Goal: Information Seeking & Learning: Find contact information

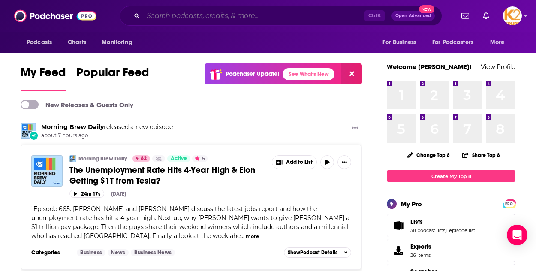
click at [177, 20] on input "Search podcasts, credits, & more..." at bounding box center [253, 16] width 221 height 14
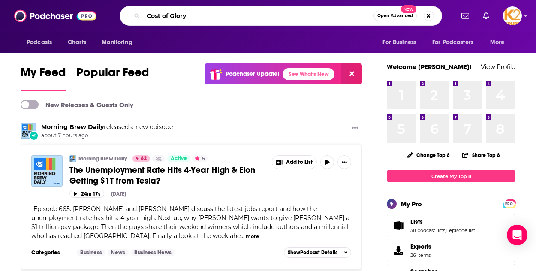
type input "Cost of Glory"
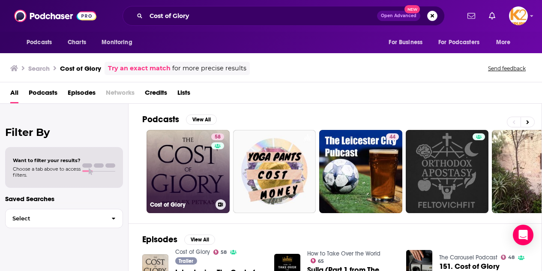
click at [186, 145] on link "58 Cost of Glory" at bounding box center [188, 171] width 83 height 83
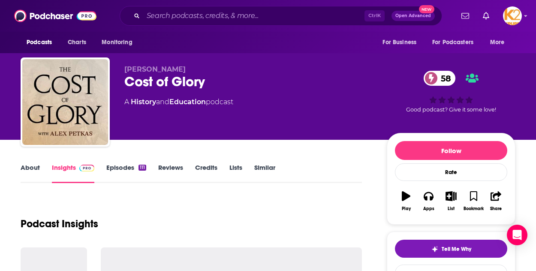
scroll to position [128, 0]
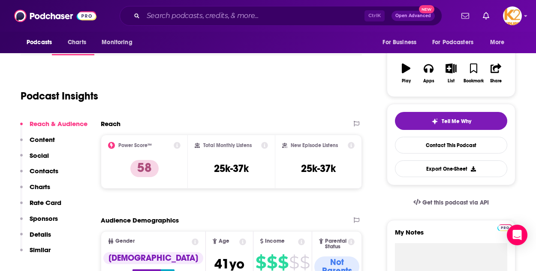
click at [210, 128] on div "Reach" at bounding box center [222, 124] width 243 height 8
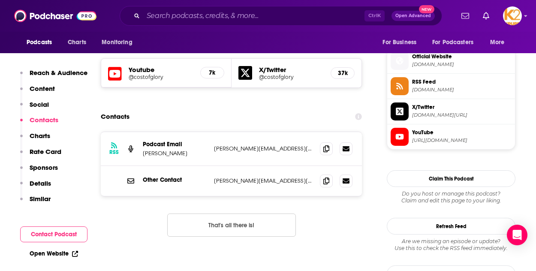
scroll to position [754, 0]
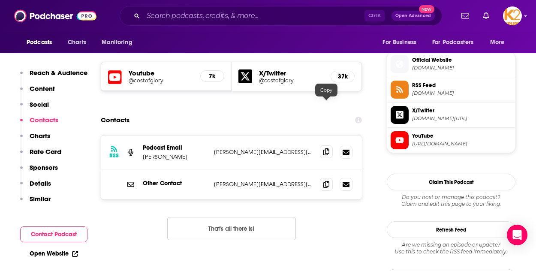
click at [325, 135] on div "RSS Podcast Email [PERSON_NAME] [PERSON_NAME][EMAIL_ADDRESS][DOMAIN_NAME] [PERS…" at bounding box center [231, 152] width 261 height 34
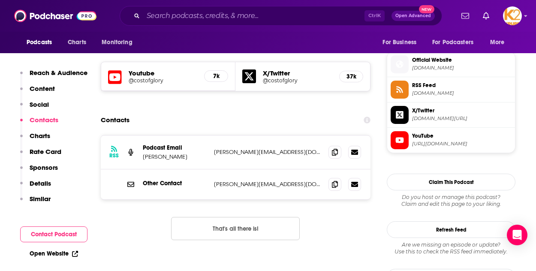
click at [334, 148] on icon at bounding box center [335, 151] width 6 height 7
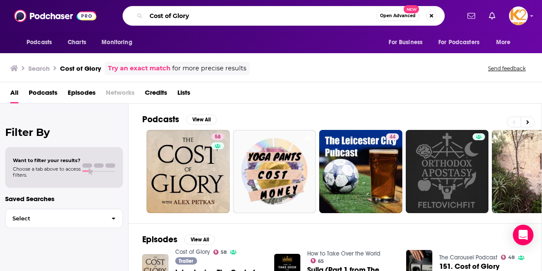
click at [95, 0] on html "Podcasts Charts Monitoring Cost of Glory Open Advanced New For Business For Pod…" at bounding box center [271, 135] width 542 height 271
type input "The Road to Why"
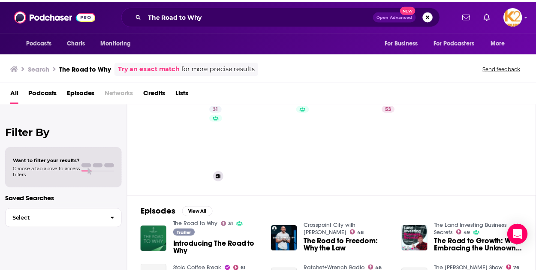
scroll to position [28, 0]
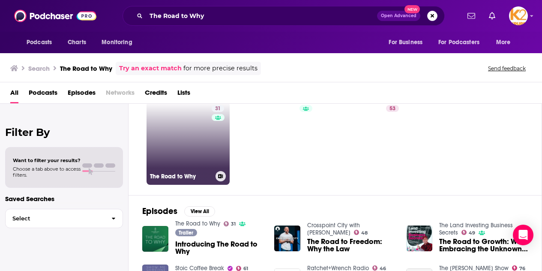
click at [197, 129] on link "31 The Road to Why" at bounding box center [188, 143] width 83 height 83
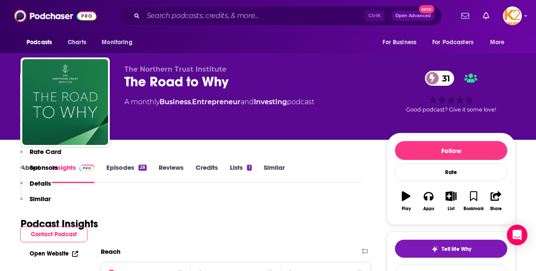
scroll to position [208, 0]
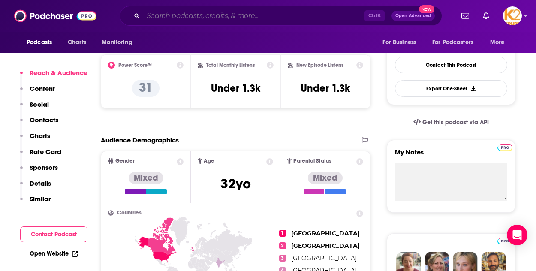
click at [232, 12] on input "Search podcasts, credits, & more..." at bounding box center [253, 16] width 221 height 14
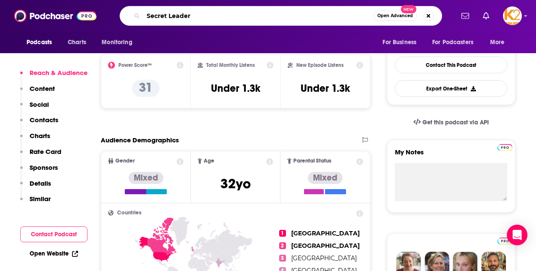
type input "Secret Leaders"
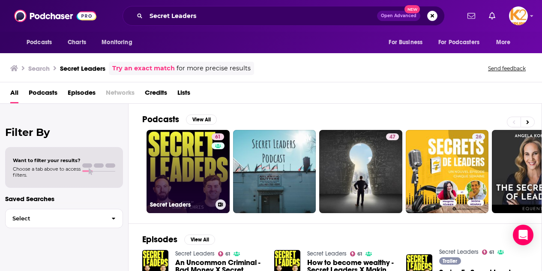
click at [195, 166] on link "61 Secret Leaders" at bounding box center [188, 171] width 83 height 83
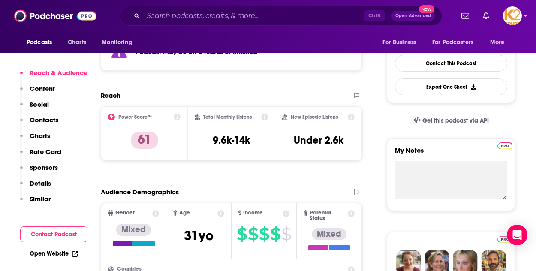
scroll to position [210, 0]
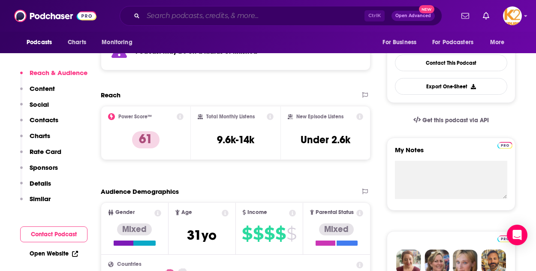
click at [196, 15] on input "Search podcasts, credits, & more..." at bounding box center [253, 16] width 221 height 14
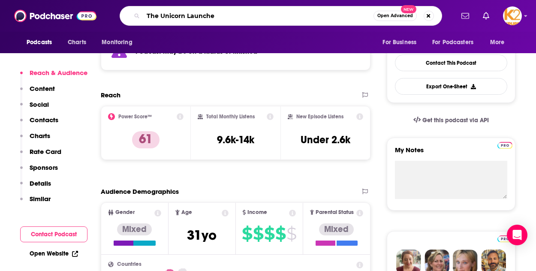
type input "The Unicorn Launcher"
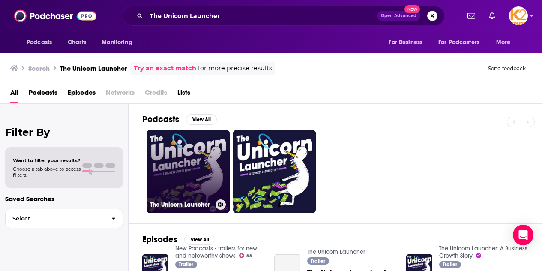
click at [184, 146] on link "The Unicorn Launcher" at bounding box center [188, 171] width 83 height 83
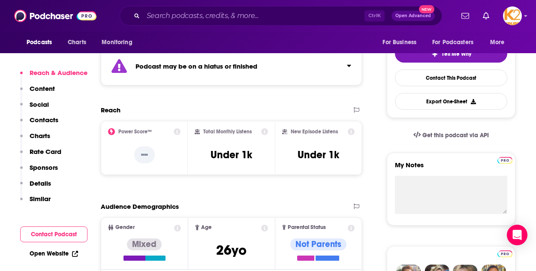
scroll to position [195, 0]
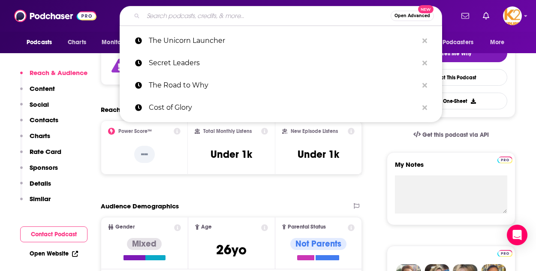
click at [213, 19] on input "Search podcasts, credits, & more..." at bounding box center [266, 16] width 247 height 14
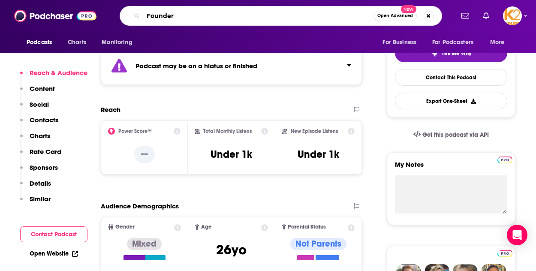
type input "Founders"
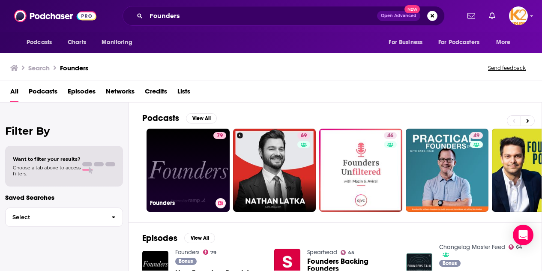
click at [202, 146] on link "79 Founders" at bounding box center [188, 170] width 83 height 83
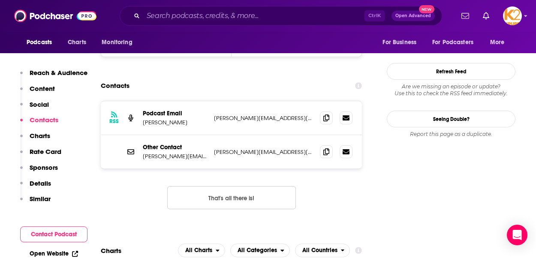
scroll to position [834, 0]
click at [322, 111] on span at bounding box center [326, 117] width 13 height 13
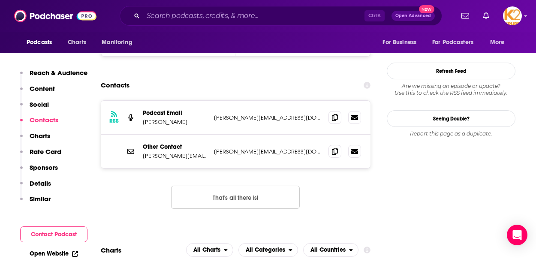
scroll to position [1071, 0]
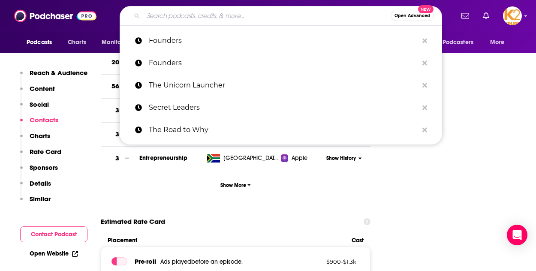
click at [186, 16] on input "Search podcasts, credits, & more..." at bounding box center [266, 16] width 247 height 14
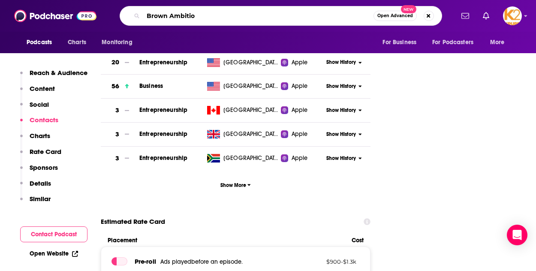
type input "Brown Ambition"
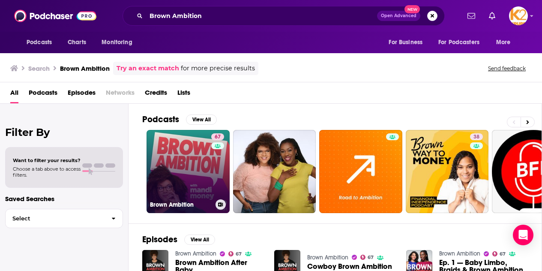
click at [178, 157] on link "67 Brown Ambition" at bounding box center [188, 171] width 83 height 83
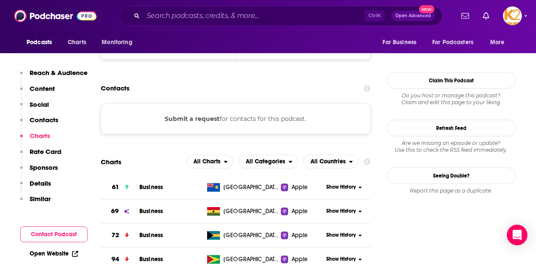
scroll to position [861, 0]
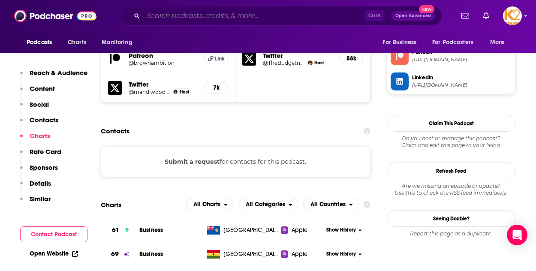
click at [177, 18] on input "Search podcasts, credits, & more..." at bounding box center [253, 16] width 221 height 14
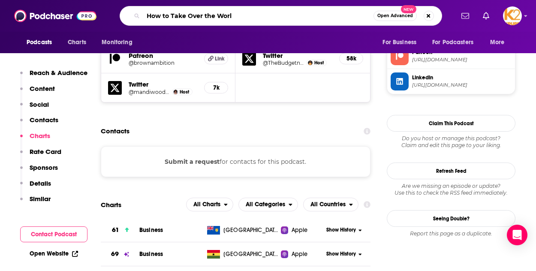
type input "How to Take Over the World"
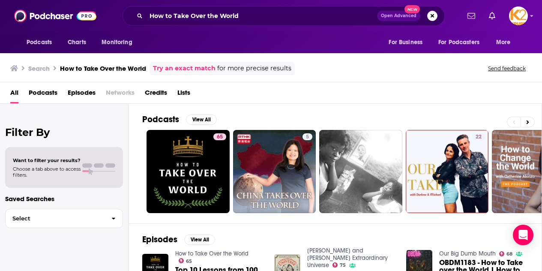
click at [2, 143] on div "Filter By Want to filter your results? Choose a tab above to access filters. Sa…" at bounding box center [64, 239] width 129 height 271
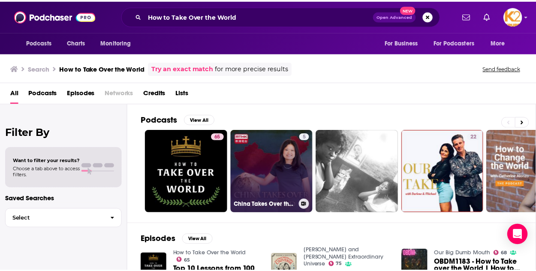
scroll to position [72, 0]
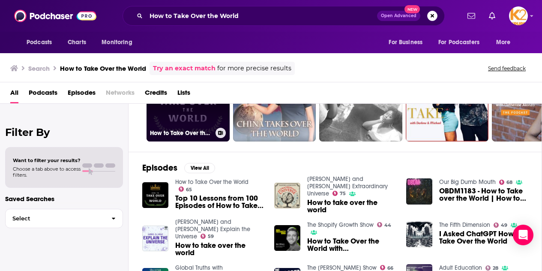
click at [187, 120] on link "65 How to Take Over the World" at bounding box center [188, 99] width 83 height 83
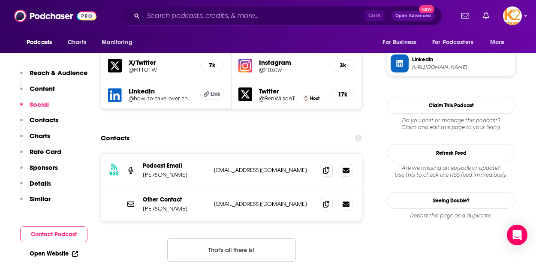
scroll to position [777, 0]
click at [320, 164] on span at bounding box center [326, 170] width 13 height 13
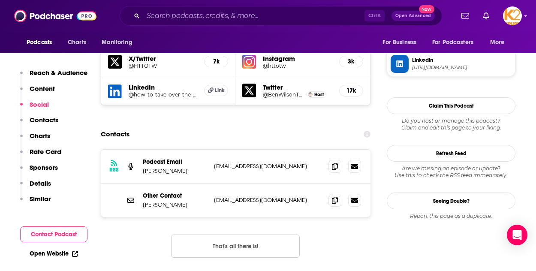
scroll to position [1014, 0]
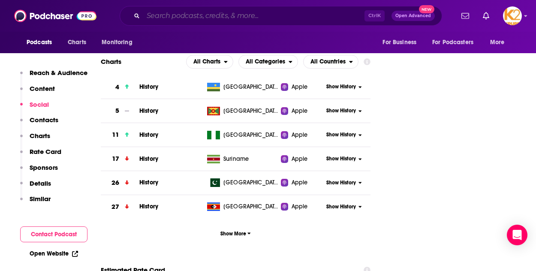
click at [174, 12] on input "Search podcasts, credits, & more..." at bounding box center [253, 16] width 221 height 14
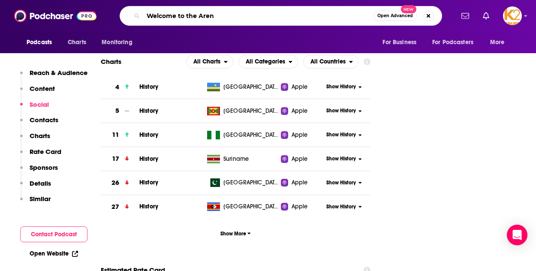
type input "Welcome to the Arena"
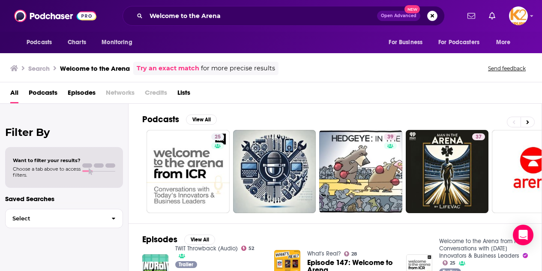
click at [6, 124] on div "Filter By Want to filter your results? Choose a tab above to access filters. Sa…" at bounding box center [64, 239] width 129 height 271
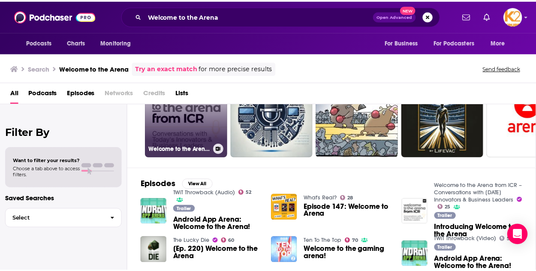
scroll to position [57, 0]
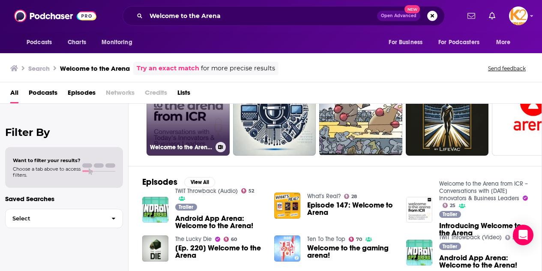
click at [192, 138] on link "25 Welcome to the Arena from ICR – Conversations with [DATE] Innovators & Busin…" at bounding box center [188, 113] width 83 height 83
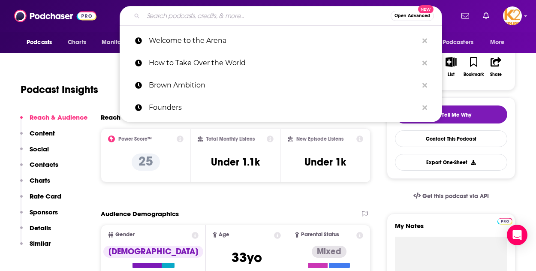
click at [241, 18] on input "Search podcasts, credits, & more..." at bounding box center [266, 16] width 247 height 14
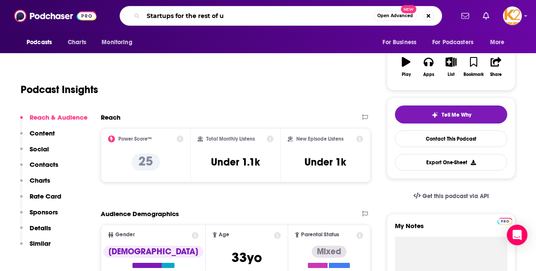
type input "Startups for the rest of us"
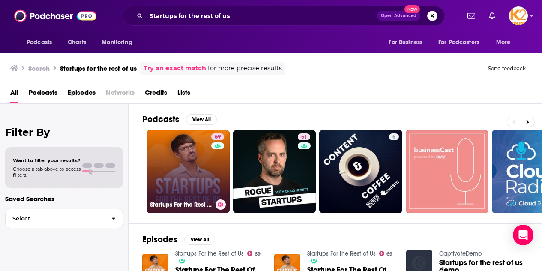
click at [189, 164] on link "69 Startups For the Rest of Us" at bounding box center [188, 171] width 83 height 83
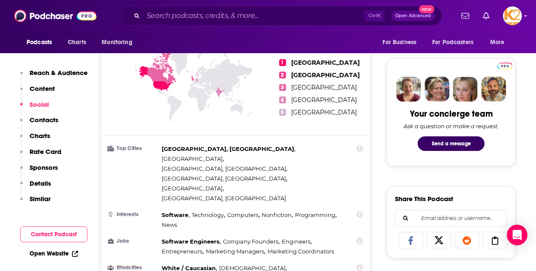
scroll to position [817, 0]
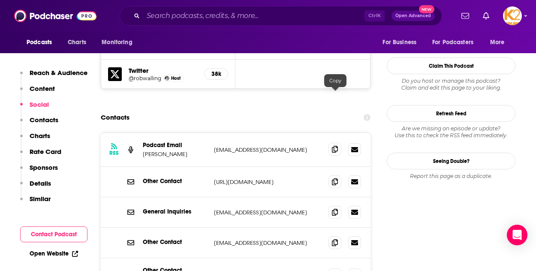
click at [333, 146] on icon at bounding box center [335, 149] width 6 height 7
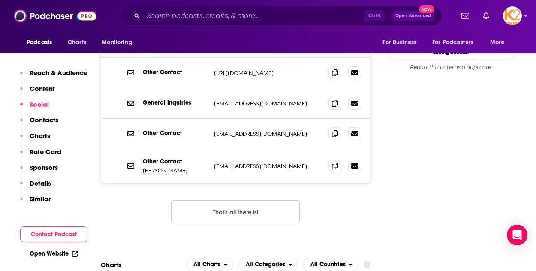
scroll to position [1163, 0]
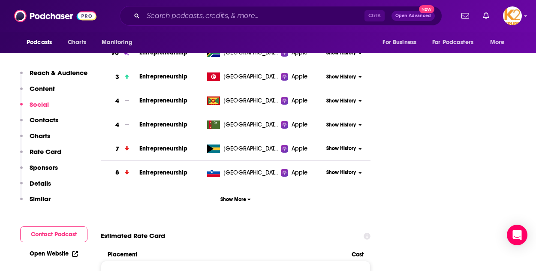
click at [189, 3] on div "Podcasts Charts Monitoring Ctrl K Open Advanced New For Business For Podcasters…" at bounding box center [268, 16] width 536 height 32
click at [192, 15] on input "Search podcasts, credits, & more..." at bounding box center [253, 16] width 221 height 14
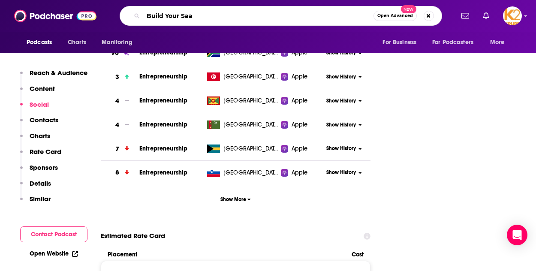
type input "Build Your SaaS"
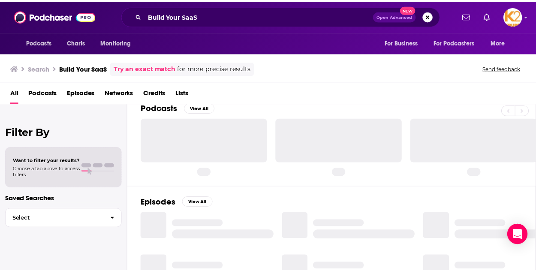
scroll to position [12, 0]
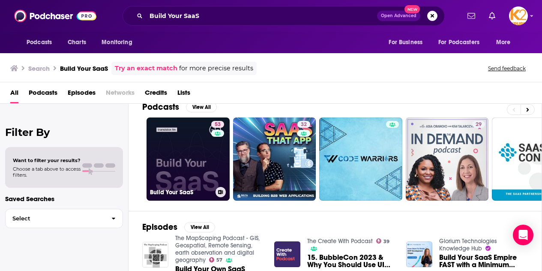
click at [202, 155] on link "53 Build Your SaaS" at bounding box center [188, 158] width 83 height 83
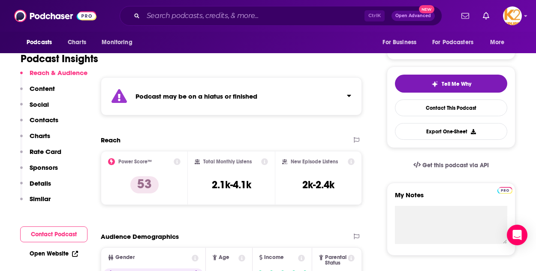
scroll to position [124, 0]
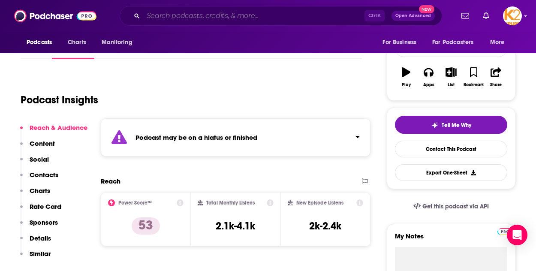
click at [189, 15] on input "Search podcasts, credits, & more..." at bounding box center [253, 16] width 221 height 14
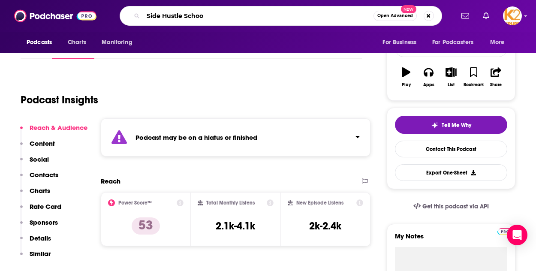
type input "[GEOGRAPHIC_DATA]"
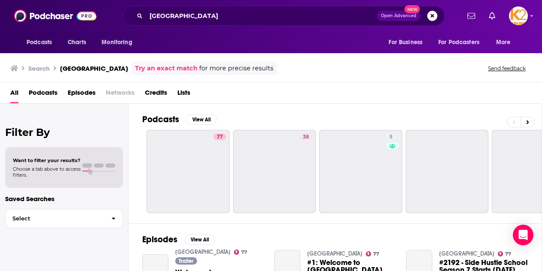
click at [18, 121] on div "Filter By Want to filter your results? Choose a tab above to access filters. Sa…" at bounding box center [64, 239] width 129 height 271
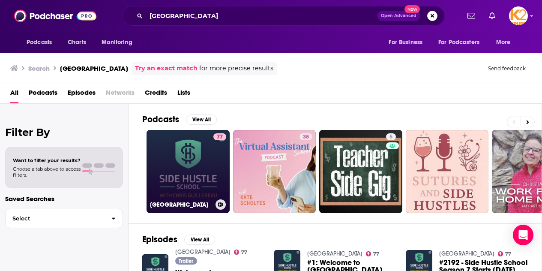
click at [200, 173] on link "[GEOGRAPHIC_DATA]" at bounding box center [188, 171] width 83 height 83
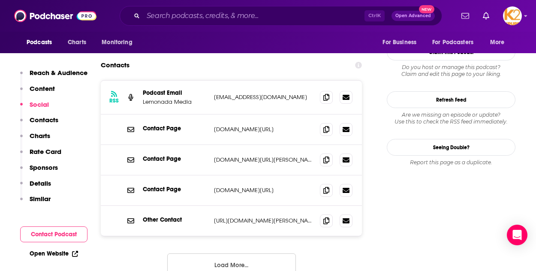
scroll to position [783, 0]
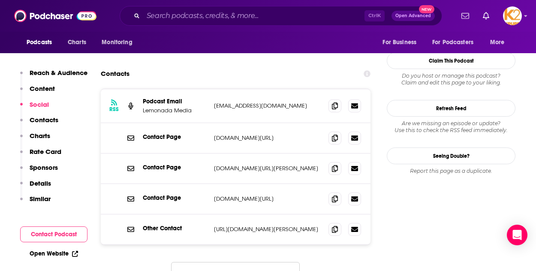
scroll to position [823, 0]
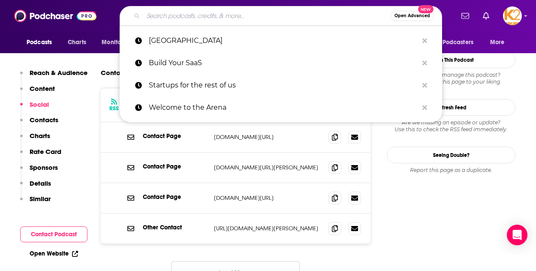
click at [186, 19] on input "Search podcasts, credits, & more..." at bounding box center [266, 16] width 247 height 14
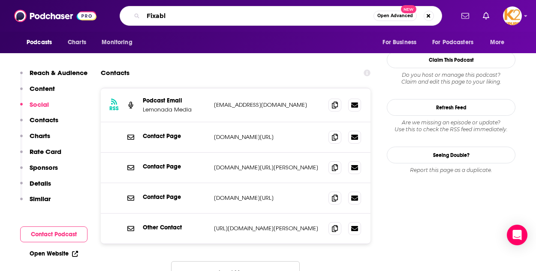
type input "Fixable"
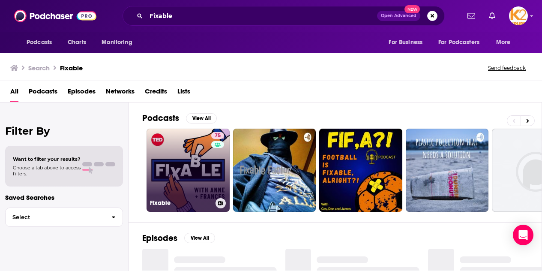
click at [198, 156] on link "75 Fixable" at bounding box center [188, 170] width 83 height 83
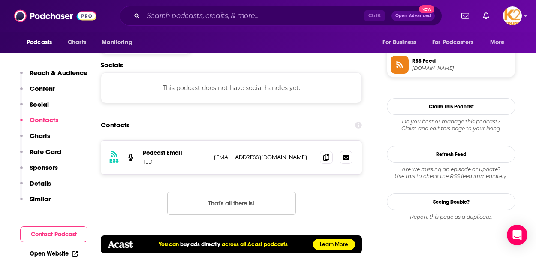
scroll to position [780, 0]
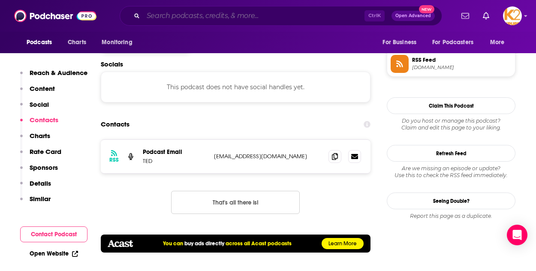
click at [279, 16] on input "Search podcasts, credits, & more..." at bounding box center [253, 16] width 221 height 14
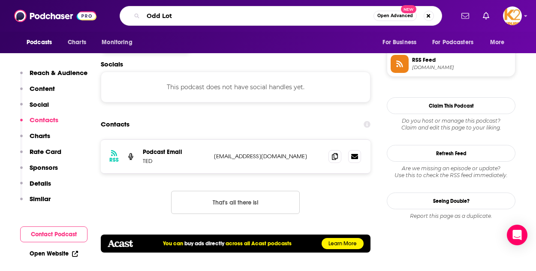
type input "Odd Lots"
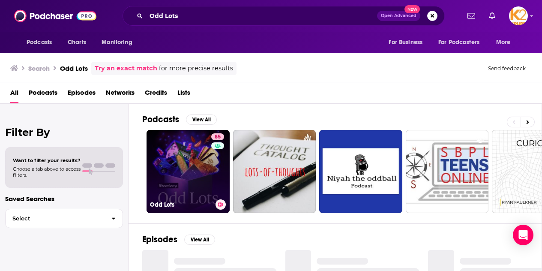
click at [190, 148] on link "85 Odd Lots" at bounding box center [188, 171] width 83 height 83
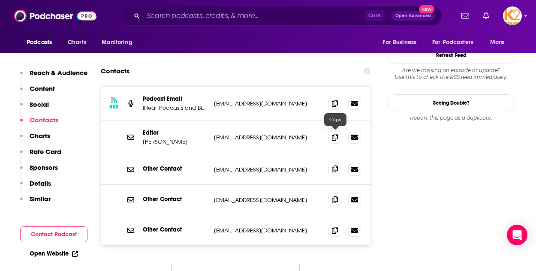
scroll to position [918, 0]
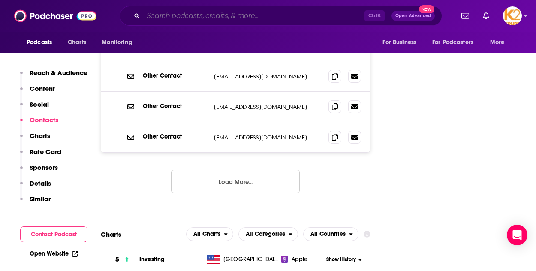
click at [212, 17] on input "Search podcasts, credits, & more..." at bounding box center [253, 16] width 221 height 14
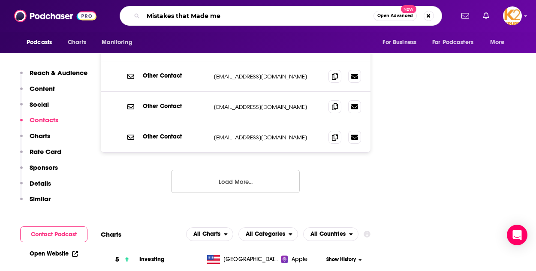
type input "Mistakes that Made me"
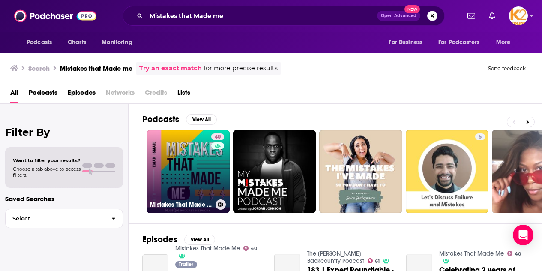
click at [202, 167] on link "40 Mistakes That Made Me" at bounding box center [188, 171] width 83 height 83
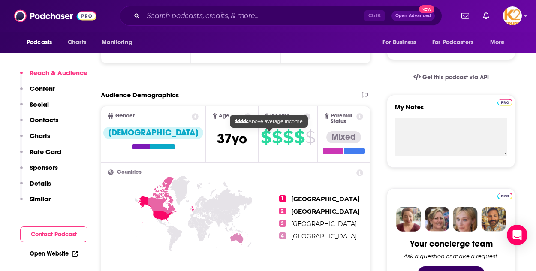
scroll to position [207, 0]
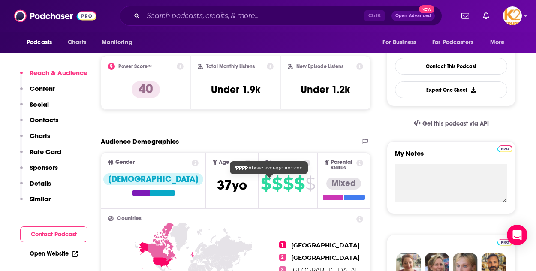
click at [268, 153] on span "Income $ $ $ $ $" at bounding box center [287, 180] width 59 height 55
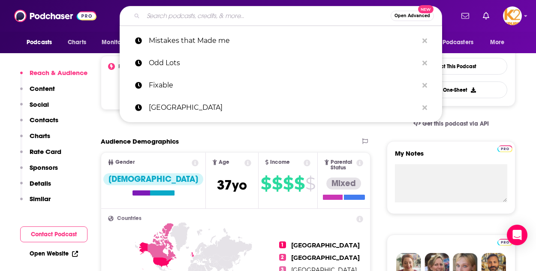
click at [213, 14] on input "Search podcasts, credits, & more..." at bounding box center [266, 16] width 247 height 14
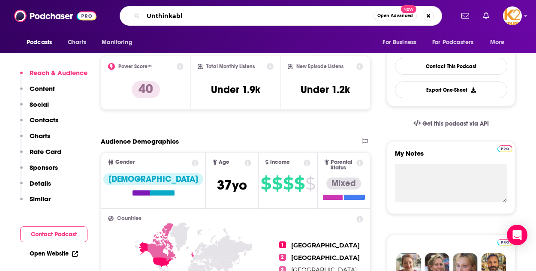
type input "Unthinkable"
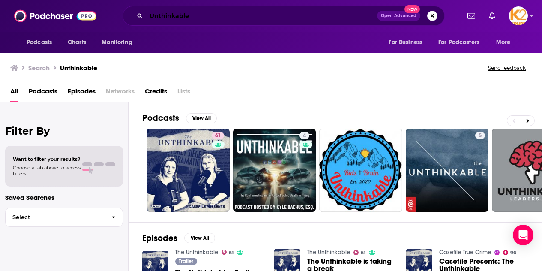
click at [227, 21] on input "Unthinkable" at bounding box center [261, 16] width 231 height 14
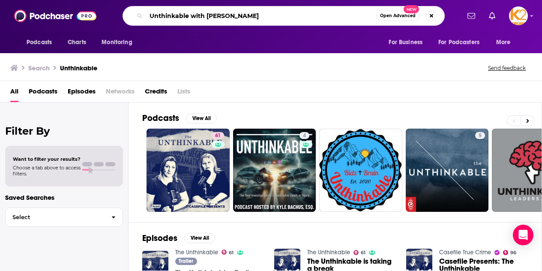
type input "Unthinkable with [PERSON_NAME]"
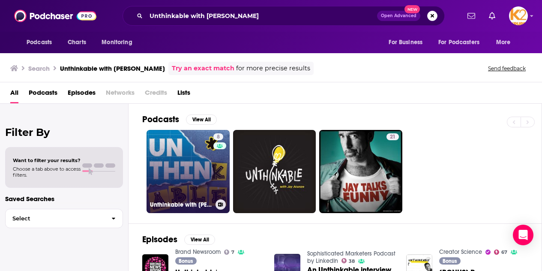
click at [211, 182] on link "8 Unthinkable with [PERSON_NAME]" at bounding box center [188, 171] width 83 height 83
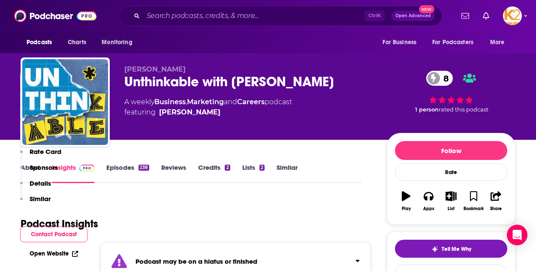
scroll to position [175, 0]
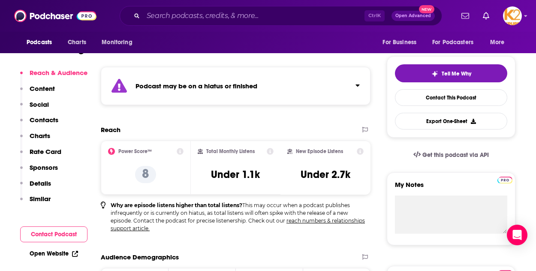
scroll to position [175, 0]
click at [217, 20] on input "Search podcasts, credits, & more..." at bounding box center [253, 16] width 221 height 14
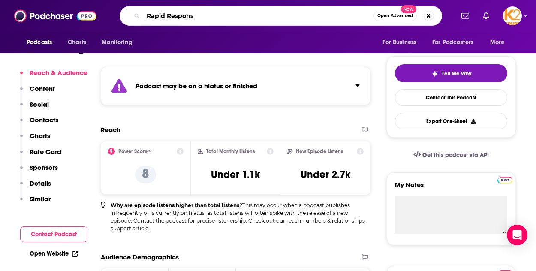
type input "Rapid Response"
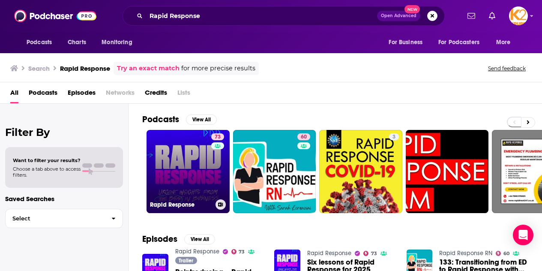
click at [201, 172] on link "73 Rapid Response" at bounding box center [188, 171] width 83 height 83
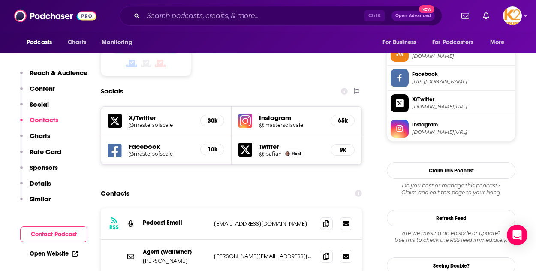
scroll to position [749, 0]
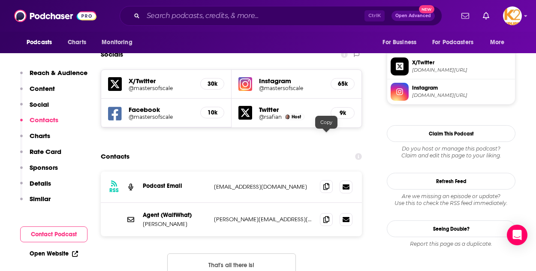
click at [328, 171] on div "RSS Podcast Email hello@waitwhat.com hello@waitwhat.com" at bounding box center [231, 186] width 261 height 31
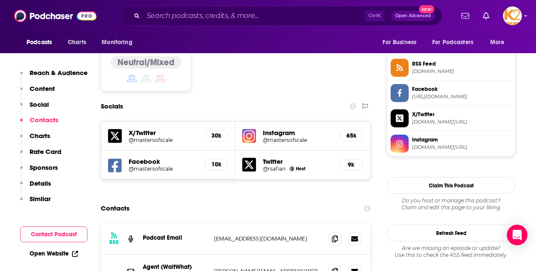
scroll to position [714, 0]
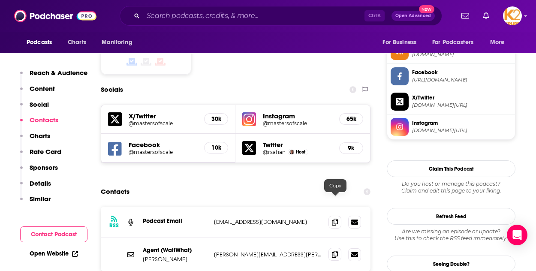
click at [335, 251] on icon at bounding box center [335, 254] width 6 height 7
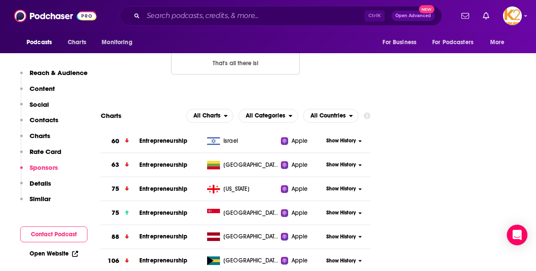
scroll to position [1188, 0]
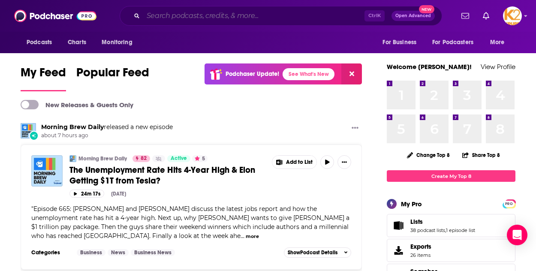
click at [169, 12] on input "Search podcasts, credits, & more..." at bounding box center [253, 16] width 221 height 14
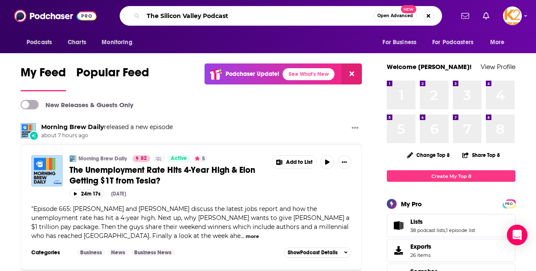
type input "The Silicon Valley Podcast"
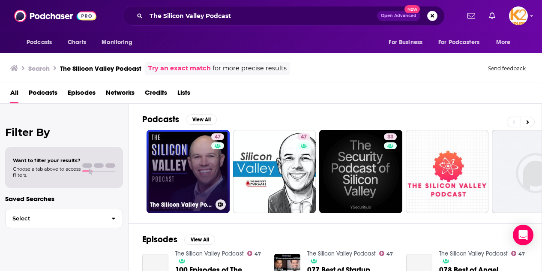
click at [192, 166] on link "47 The Silicon Valley Podcast" at bounding box center [188, 171] width 83 height 83
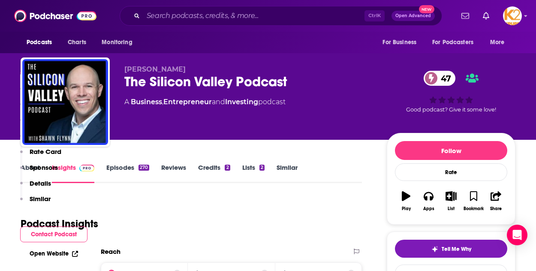
scroll to position [163, 0]
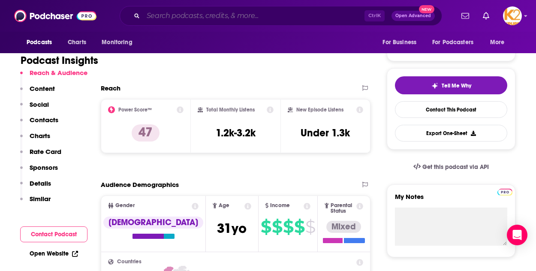
click at [160, 18] on input "Search podcasts, credits, & more..." at bounding box center [253, 16] width 221 height 14
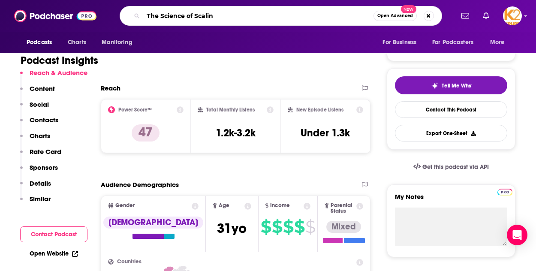
type input "The Science of Scaling"
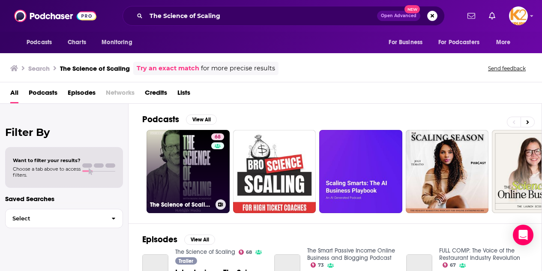
drag, startPoint x: 200, startPoint y: 136, endPoint x: 197, endPoint y: 154, distance: 17.8
click at [197, 154] on link "68 The Science of Scaling" at bounding box center [188, 171] width 83 height 83
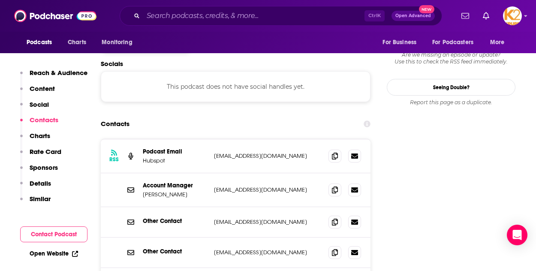
scroll to position [790, 0]
click at [332, 183] on span at bounding box center [334, 189] width 13 height 13
click at [336, 152] on icon at bounding box center [335, 155] width 6 height 7
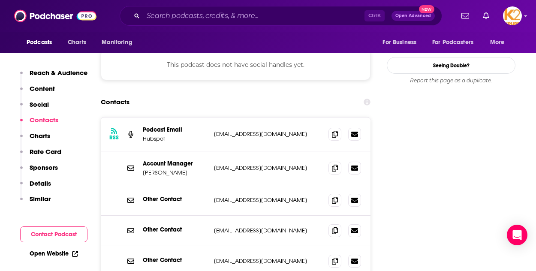
scroll to position [811, 0]
click at [333, 165] on icon at bounding box center [335, 168] width 6 height 7
click at [157, 11] on input "Search podcasts, credits, & more..." at bounding box center [253, 16] width 221 height 14
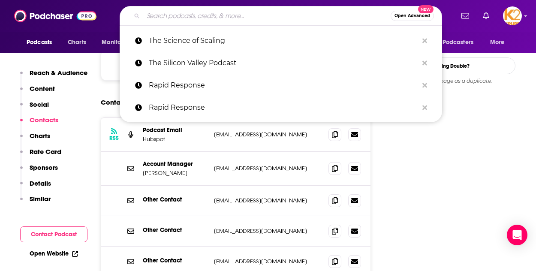
paste input "TBPN"
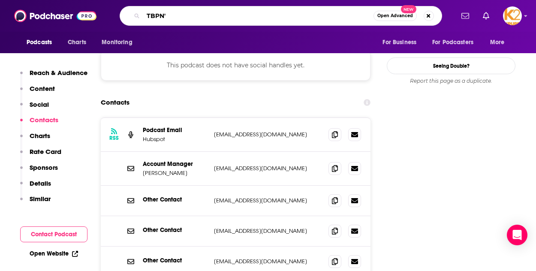
type input "TBPN"
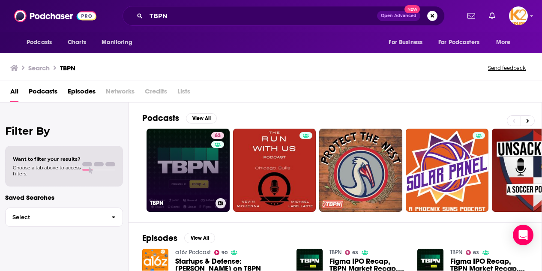
click at [184, 170] on link "63 TBPN" at bounding box center [188, 170] width 83 height 83
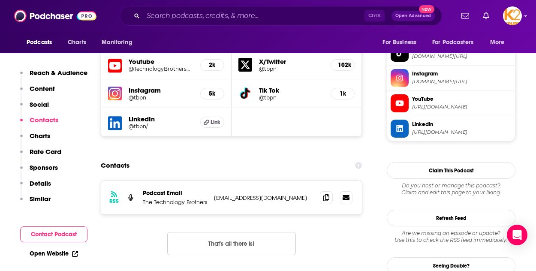
scroll to position [773, 0]
click at [326, 193] on icon at bounding box center [326, 196] width 6 height 7
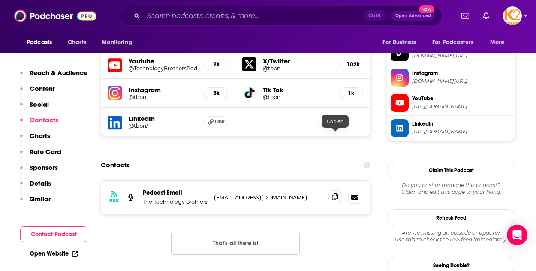
click at [334, 193] on icon at bounding box center [335, 196] width 6 height 7
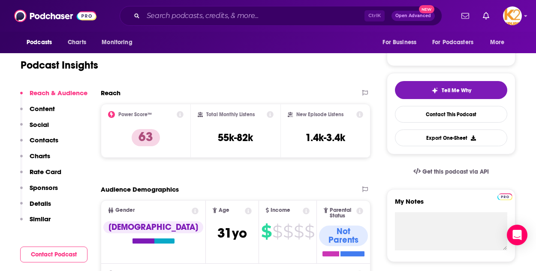
scroll to position [0, 0]
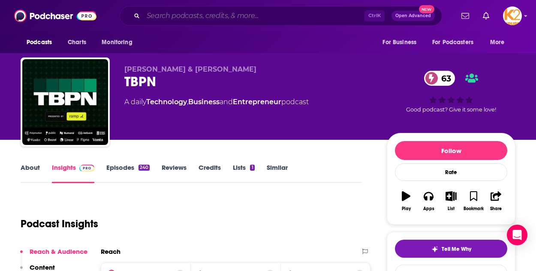
click at [204, 17] on input "Search podcasts, credits, & more..." at bounding box center [253, 16] width 221 height 14
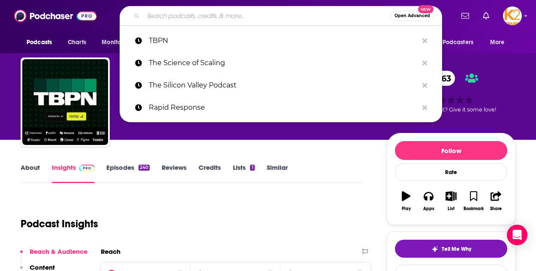
paste input "Stripping Off with Matt Haycox"
type input "Stripping Off with Matt Haycox"
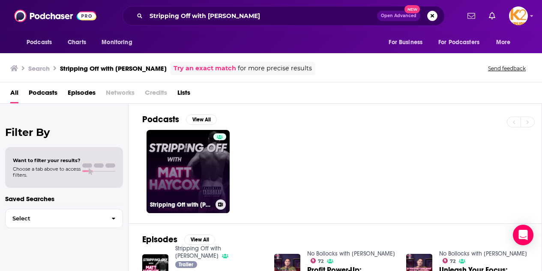
click at [180, 160] on link "Stripping Off with Matt Haycox" at bounding box center [188, 171] width 83 height 83
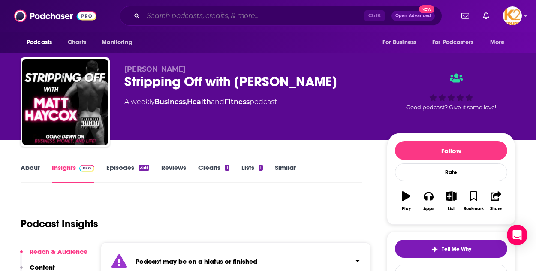
click at [209, 12] on input "Search podcasts, credits, & more..." at bounding box center [253, 16] width 221 height 14
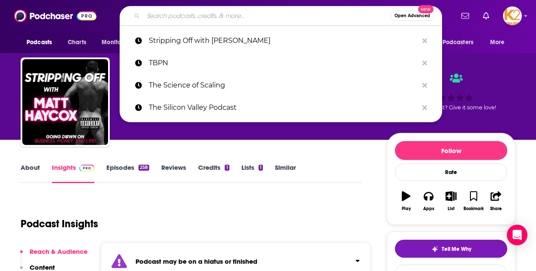
paste input "Top Business Leaders Show"
type input "Top Business Leaders Show"
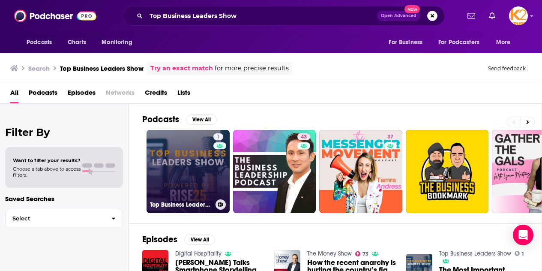
click at [196, 169] on link "1 Top Business Leaders Show" at bounding box center [188, 171] width 83 height 83
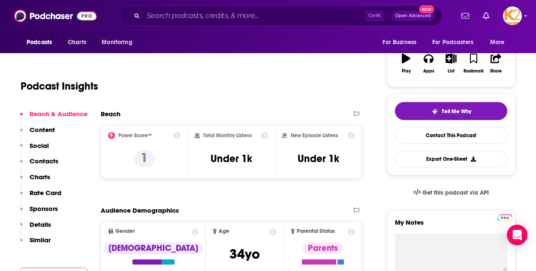
scroll to position [138, 0]
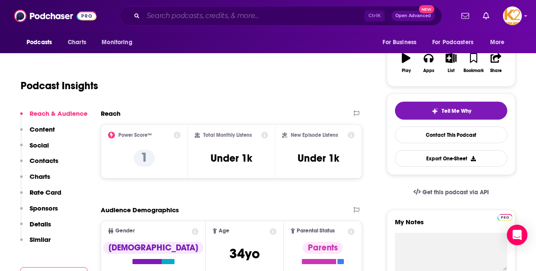
click at [174, 21] on input "Search podcasts, credits, & more..." at bounding box center [253, 16] width 221 height 14
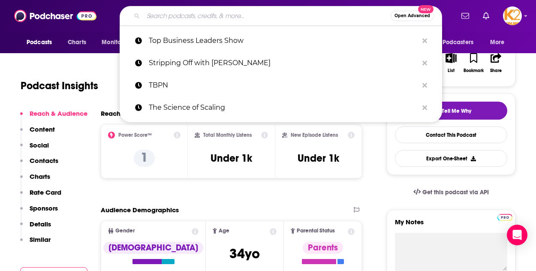
paste input "Money Guy Show"
type input "Money Guy Show"
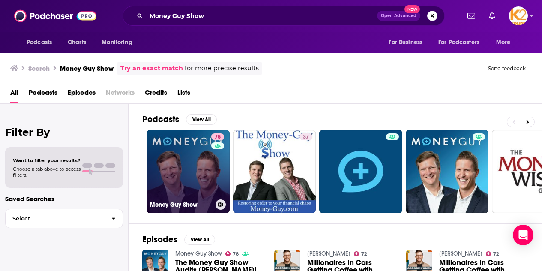
click at [205, 184] on link "78 Money Guy Show" at bounding box center [188, 171] width 83 height 83
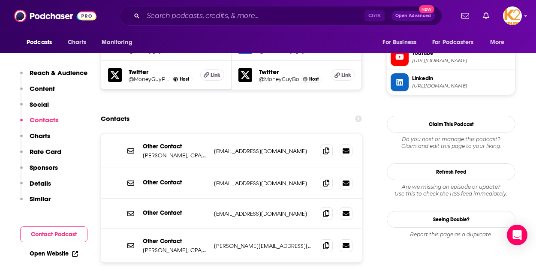
scroll to position [835, 0]
click at [325, 147] on icon at bounding box center [326, 150] width 6 height 7
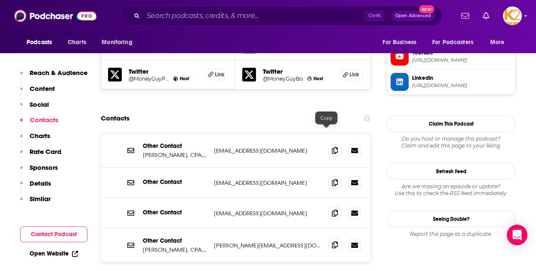
click at [332, 241] on icon at bounding box center [335, 244] width 6 height 7
click at [334, 209] on icon at bounding box center [335, 212] width 6 height 7
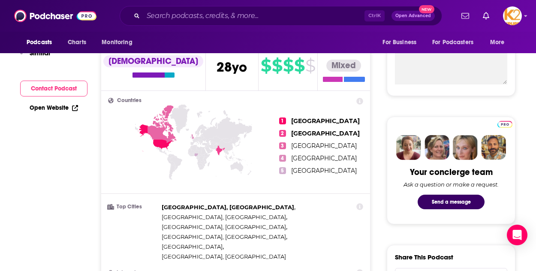
scroll to position [0, 0]
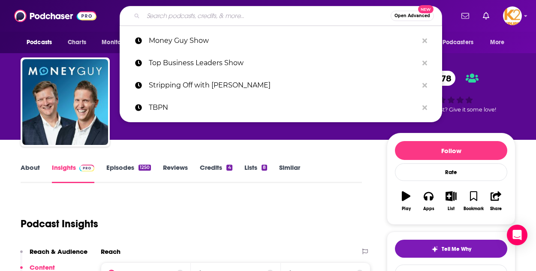
click at [175, 19] on input "Search podcasts, credits, & more..." at bounding box center [266, 16] width 247 height 14
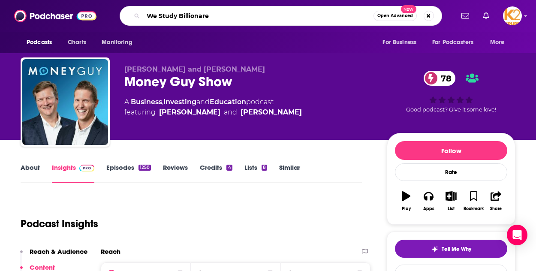
type input "We Study Billionares"
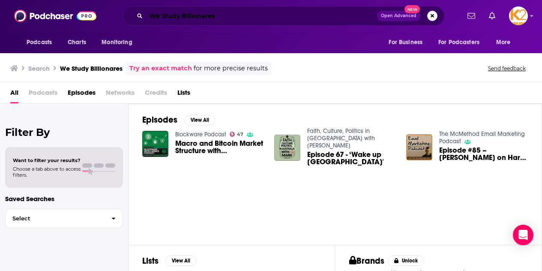
click at [222, 14] on input "We Study Billionares" at bounding box center [261, 16] width 231 height 14
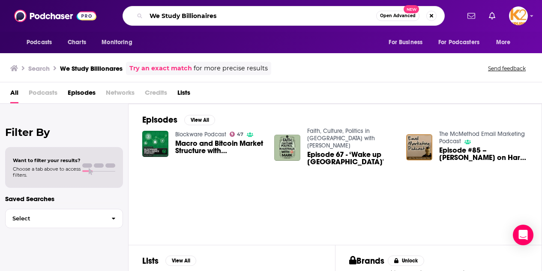
type input "We Study Billionaires"
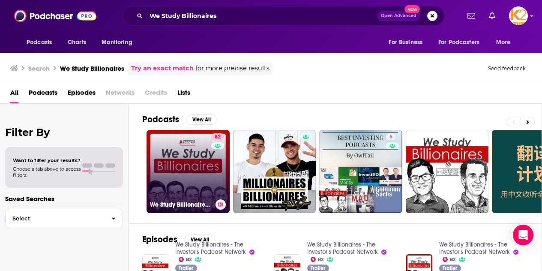
click at [204, 172] on link "82 We Study Billionaires - The Investor’s Podcast Network" at bounding box center [188, 171] width 83 height 83
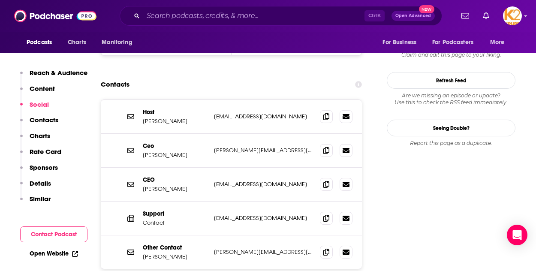
scroll to position [876, 0]
click at [323, 112] on icon at bounding box center [326, 115] width 6 height 7
click at [329, 248] on icon at bounding box center [326, 251] width 6 height 7
click at [327, 214] on icon at bounding box center [326, 217] width 6 height 7
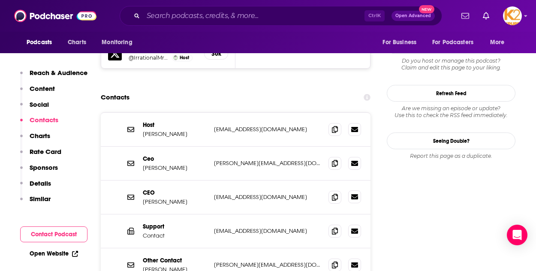
scroll to position [864, 0]
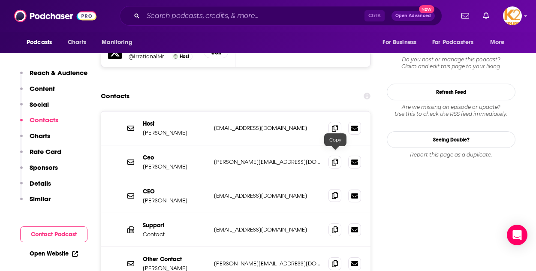
click at [337, 192] on icon at bounding box center [335, 195] width 6 height 7
click at [196, 6] on div "Podcasts Charts Monitoring Ctrl K Open Advanced New For Business For Podcasters…" at bounding box center [268, 16] width 536 height 32
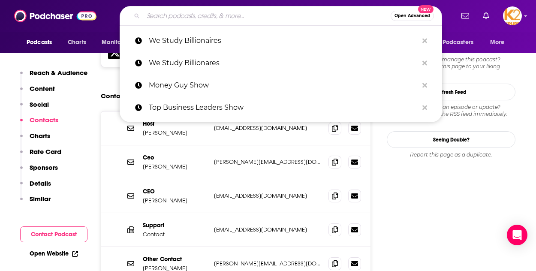
click at [197, 18] on input "Search podcasts, credits, & more..." at bounding box center [266, 16] width 247 height 14
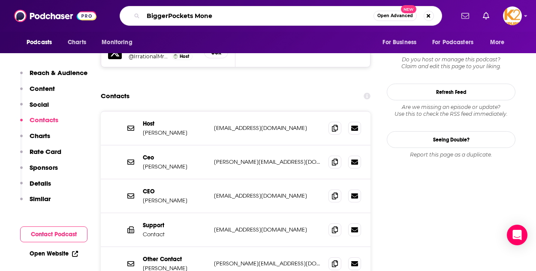
type input "BiggerPockets Money"
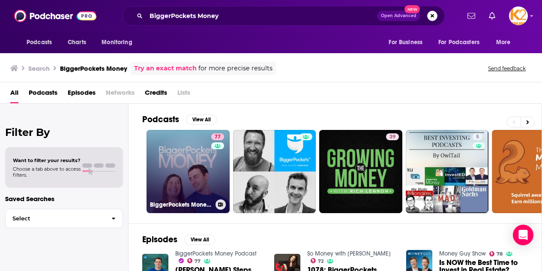
click at [205, 184] on link "77 BiggerPockets Money Podcast" at bounding box center [188, 171] width 83 height 83
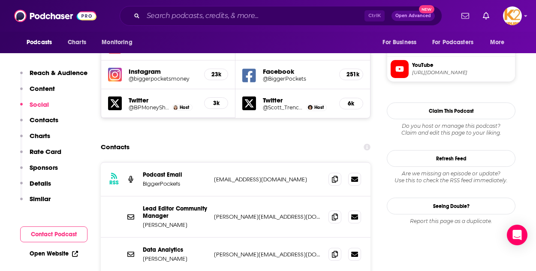
scroll to position [796, 0]
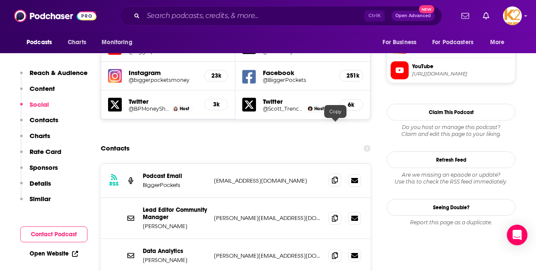
click at [332, 177] on icon at bounding box center [335, 180] width 6 height 7
click at [336, 214] on icon at bounding box center [335, 217] width 6 height 7
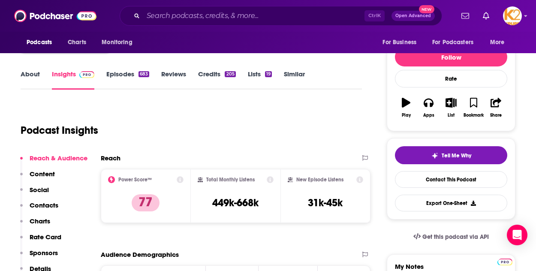
scroll to position [0, 0]
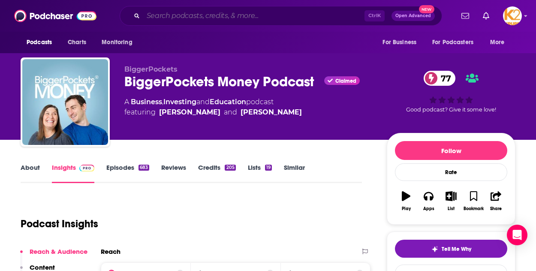
click at [177, 12] on input "Search podcasts, credits, & more..." at bounding box center [253, 16] width 221 height 14
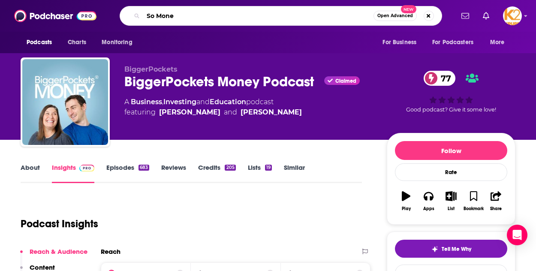
type input "So Money"
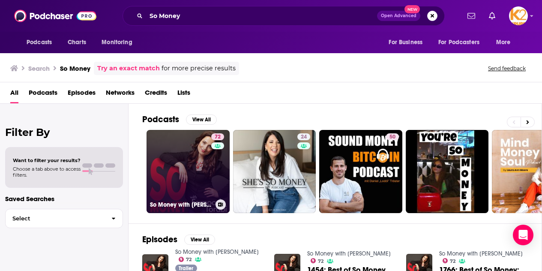
click at [182, 155] on link "72 So Money with Farnoosh Torabi" at bounding box center [188, 171] width 83 height 83
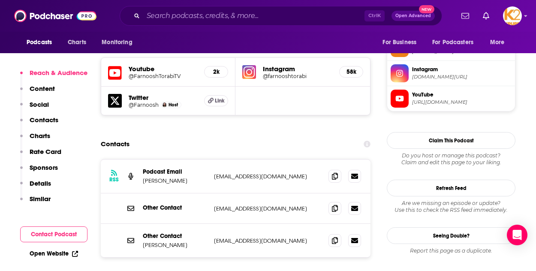
scroll to position [796, 0]
click at [332, 233] on span at bounding box center [334, 239] width 13 height 13
drag, startPoint x: 186, startPoint y: 196, endPoint x: 135, endPoint y: 195, distance: 50.6
click at [135, 223] on div "Other Contact soner bombacı farnoosh@somoneypodcast.com farnoosh@somoneypodcast…" at bounding box center [235, 239] width 269 height 33
click at [165, 241] on p "soner bombacı" at bounding box center [175, 244] width 64 height 7
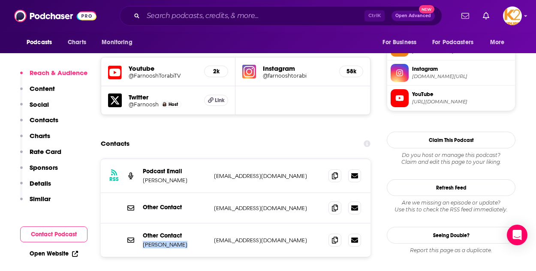
drag, startPoint x: 191, startPoint y: 195, endPoint x: 143, endPoint y: 196, distance: 48.0
click at [143, 241] on p "soner bombacı" at bounding box center [175, 244] width 64 height 7
copy p "soner bombacı"
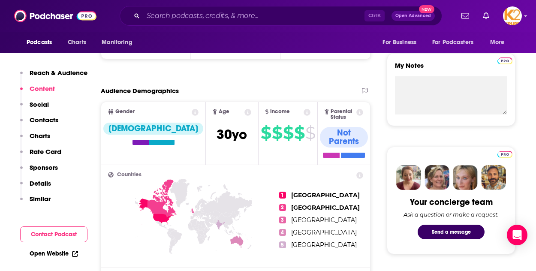
scroll to position [0, 0]
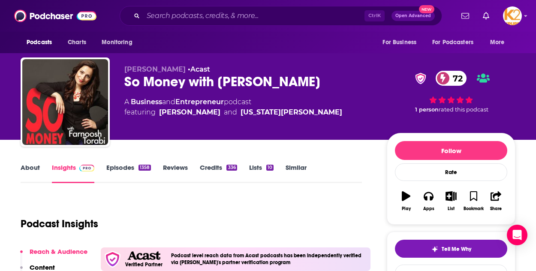
drag, startPoint x: 329, startPoint y: 89, endPoint x: 123, endPoint y: 84, distance: 205.7
click at [123, 84] on div "Farnoosh Torabi • Acast So Money with Farnoosh Torabi 72 A Business and Entrepr…" at bounding box center [268, 103] width 494 height 93
copy h2 "So Money with Farnoosh Torabi"
